Goal: Check status: Check status

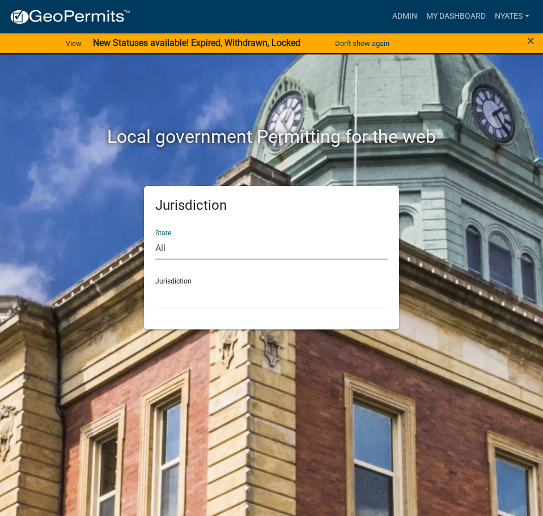
click at [161, 253] on select "All [US_STATE] [US_STATE] [US_STATE] [US_STATE] [US_STATE] [US_STATE] [US_STATE…" at bounding box center [271, 247] width 232 height 23
select select "[US_STATE]"
click at [155, 236] on select "All [US_STATE] [US_STATE] [US_STATE] [US_STATE] [US_STATE] [US_STATE] [US_STATE…" at bounding box center [271, 247] width 232 height 23
click at [180, 295] on select "[GEOGRAPHIC_DATA], [US_STATE] [GEOGRAPHIC_DATA], [US_STATE] [GEOGRAPHIC_DATA], …" at bounding box center [271, 295] width 232 height 23
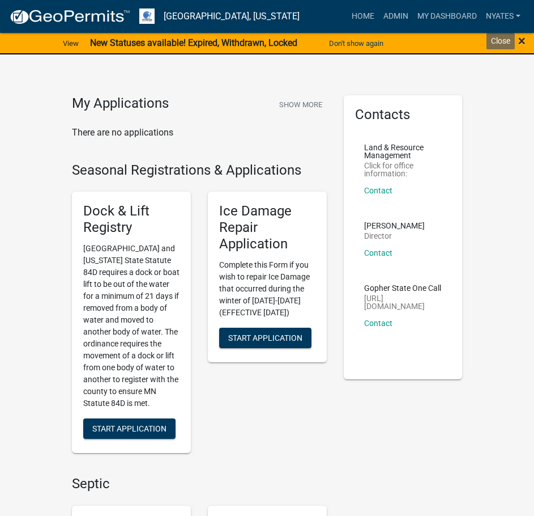
click at [518, 44] on span "×" at bounding box center [521, 41] width 7 height 16
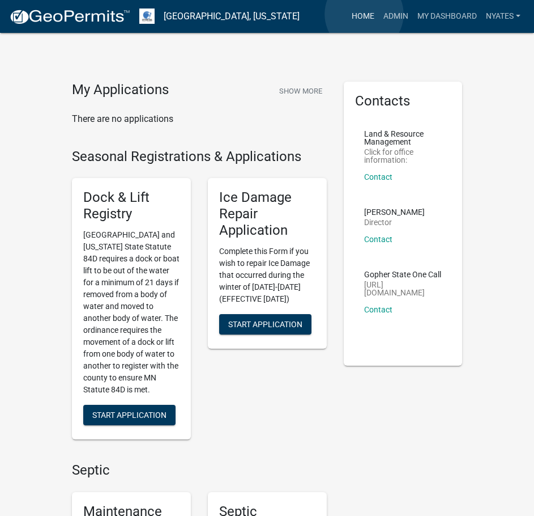
click at [364, 14] on link "Home" at bounding box center [363, 17] width 32 height 22
click at [393, 13] on link "Admin" at bounding box center [396, 17] width 34 height 22
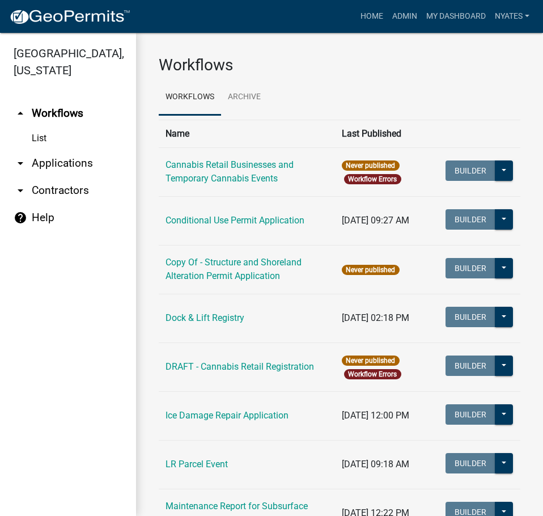
click at [78, 163] on link "arrow_drop_down Applications" at bounding box center [68, 163] width 136 height 27
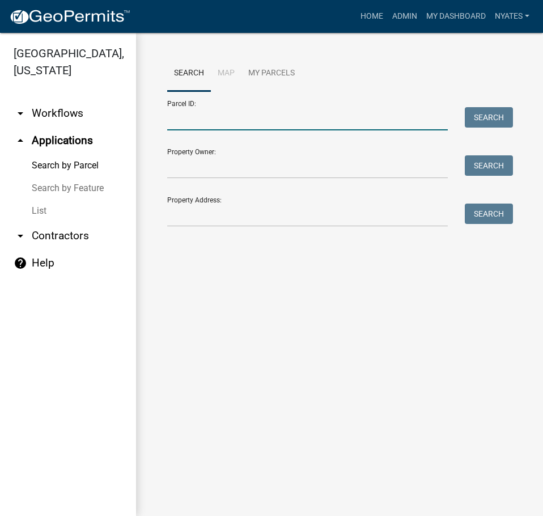
click at [203, 124] on input "Parcel ID:" at bounding box center [307, 118] width 280 height 23
type input "76000990874000"
click at [487, 119] on button "Search" at bounding box center [489, 117] width 48 height 20
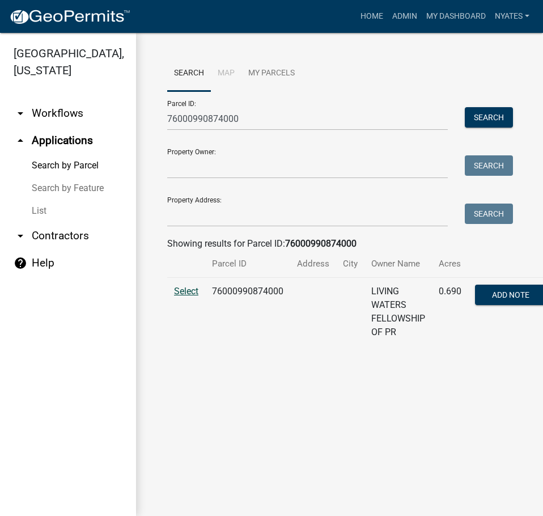
click at [187, 290] on span "Select" at bounding box center [186, 291] width 24 height 11
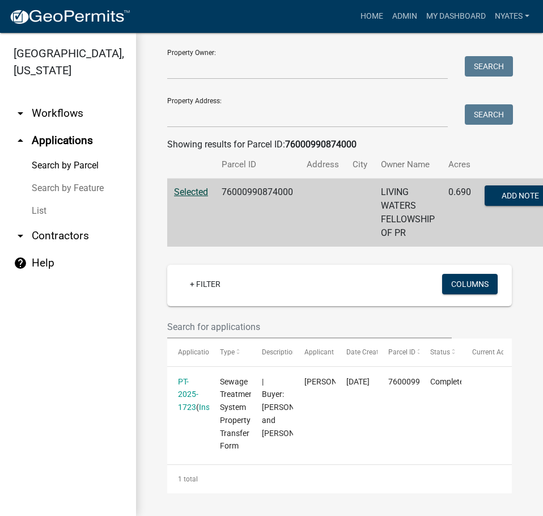
scroll to position [138, 0]
drag, startPoint x: 522, startPoint y: 277, endPoint x: 442, endPoint y: 266, distance: 81.2
click at [441, 263] on div "Search Map My Parcels Parcel ID: 76000990874000 Search Property Owner: Search P…" at bounding box center [339, 225] width 407 height 582
drag, startPoint x: 468, startPoint y: 366, endPoint x: 436, endPoint y: 314, distance: 60.8
click at [411, 367] on div "PT-2025-1723 ( Inspections ) Sewage Treatment System Property Transfer Form | B…" at bounding box center [335, 413] width 336 height 93
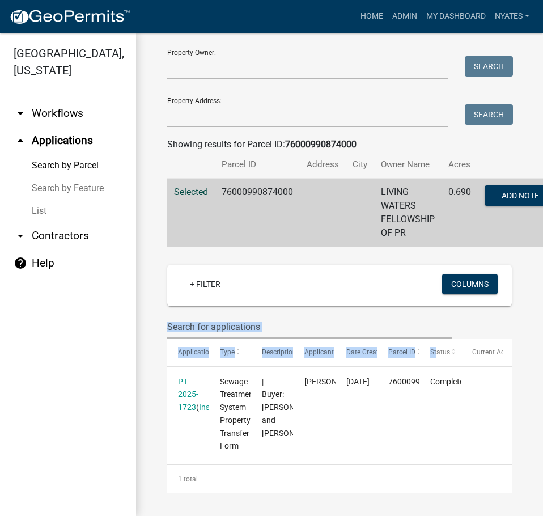
click at [452, 299] on wm-datatable "+ Filter Columns Application Number Type Description Applicant Date Created Par…" at bounding box center [339, 379] width 344 height 228
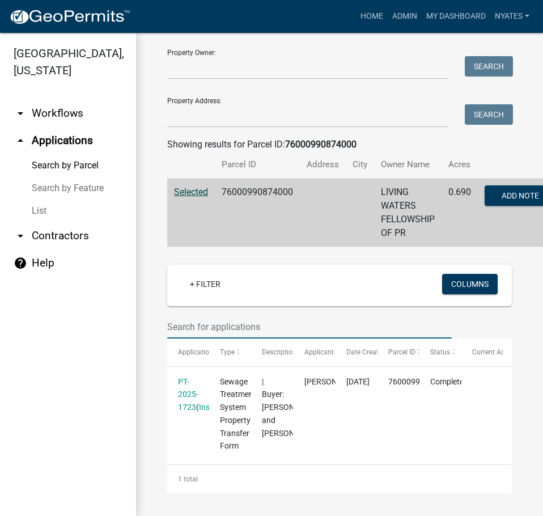
drag, startPoint x: 433, startPoint y: 299, endPoint x: 456, endPoint y: 295, distance: 23.5
click at [455, 315] on div at bounding box center [339, 326] width 361 height 23
drag, startPoint x: 407, startPoint y: 476, endPoint x: 361, endPoint y: 477, distance: 45.9
click at [361, 477] on div "1 total" at bounding box center [339, 479] width 344 height 28
